Goal: Register for event/course

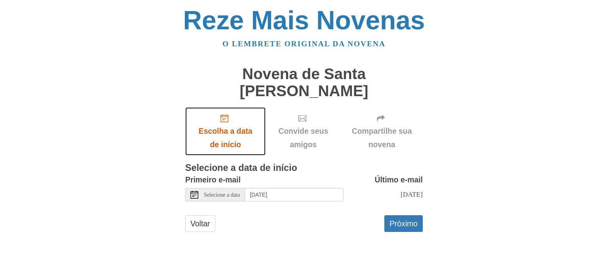
click at [222, 114] on icon "Escolha a data de início" at bounding box center [225, 118] width 8 height 8
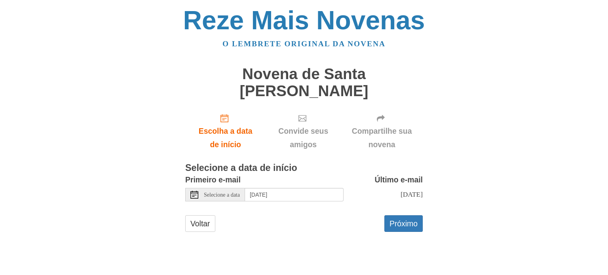
click at [196, 191] on use at bounding box center [194, 195] width 8 height 8
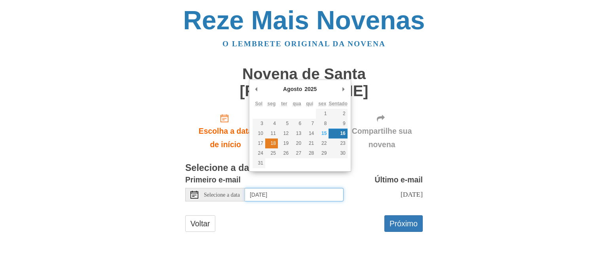
click at [273, 142] on font "18" at bounding box center [273, 144] width 5 height 6
click at [275, 144] on font "18" at bounding box center [273, 144] width 5 height 6
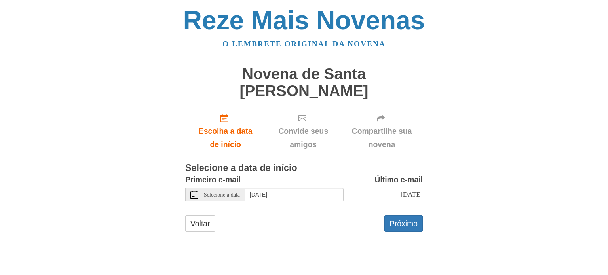
click at [269, 230] on div "Voltar Próximo" at bounding box center [304, 227] width 238 height 25
click at [403, 219] on font "Próximo" at bounding box center [404, 223] width 28 height 9
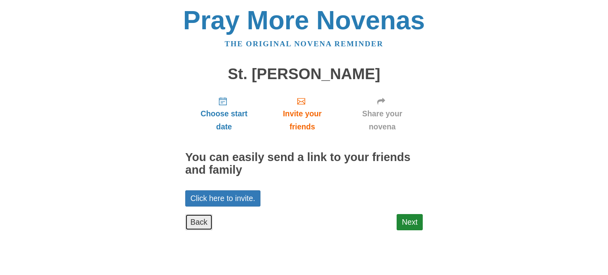
click at [201, 221] on link "Back" at bounding box center [198, 222] width 27 height 16
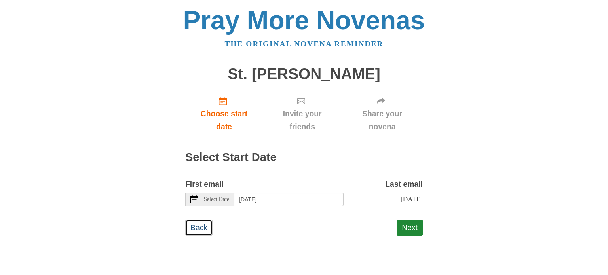
click at [201, 221] on link "Back" at bounding box center [198, 228] width 27 height 16
